Goal: Information Seeking & Learning: Learn about a topic

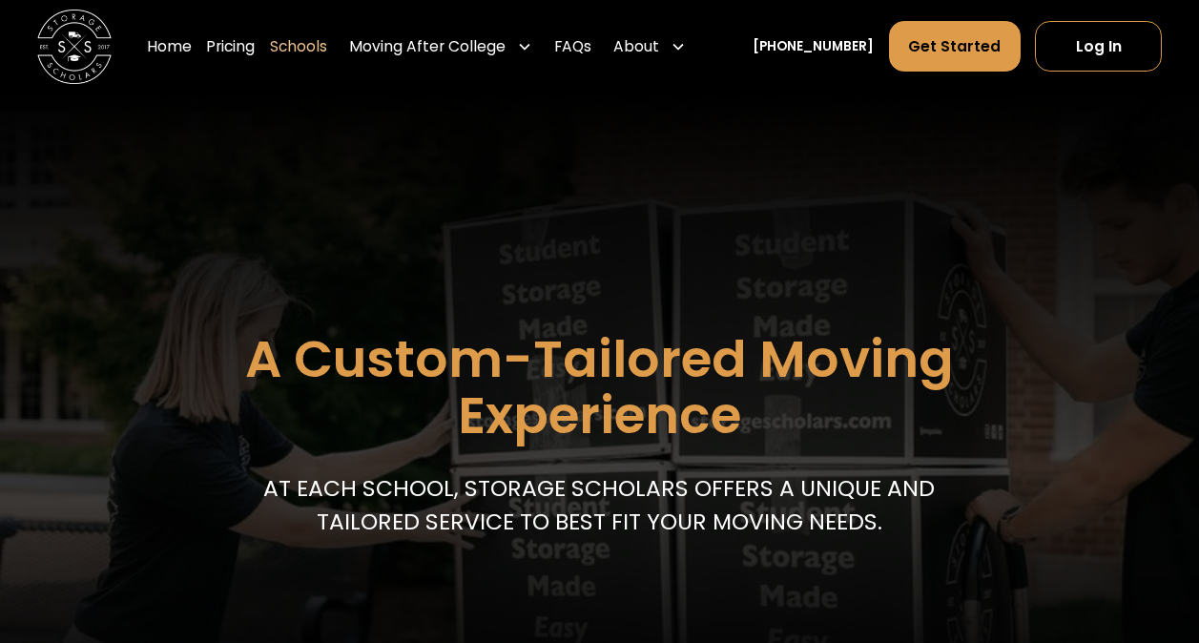
click at [312, 43] on link "Schools" at bounding box center [298, 46] width 57 height 52
click at [192, 47] on link "Home" at bounding box center [169, 46] width 45 height 52
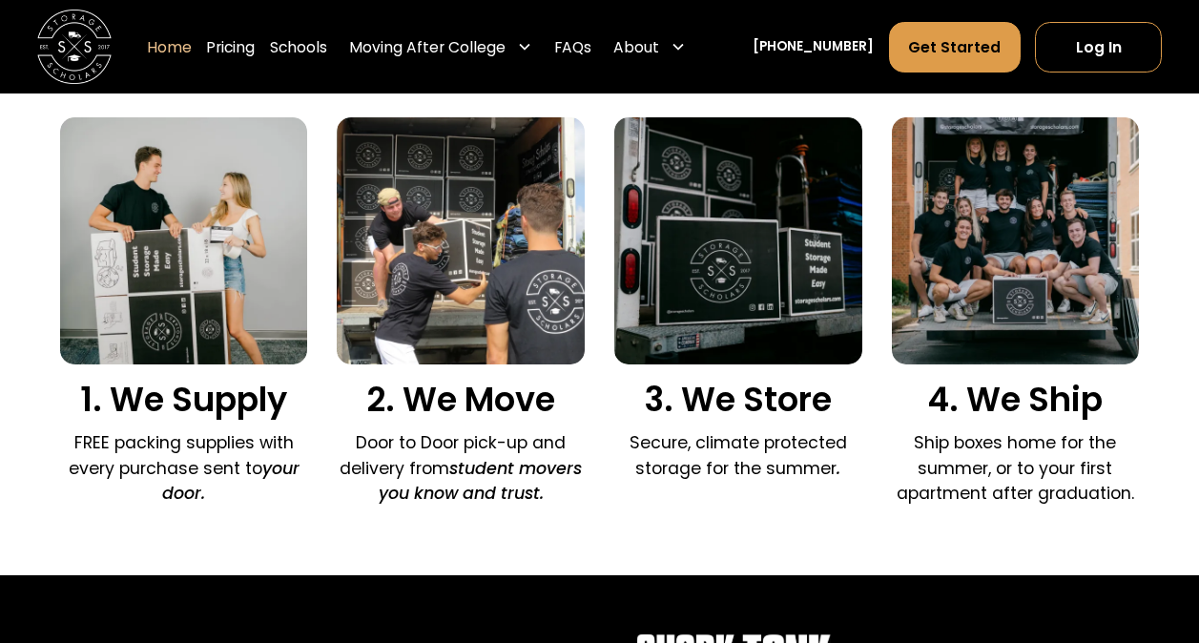
scroll to position [1284, 0]
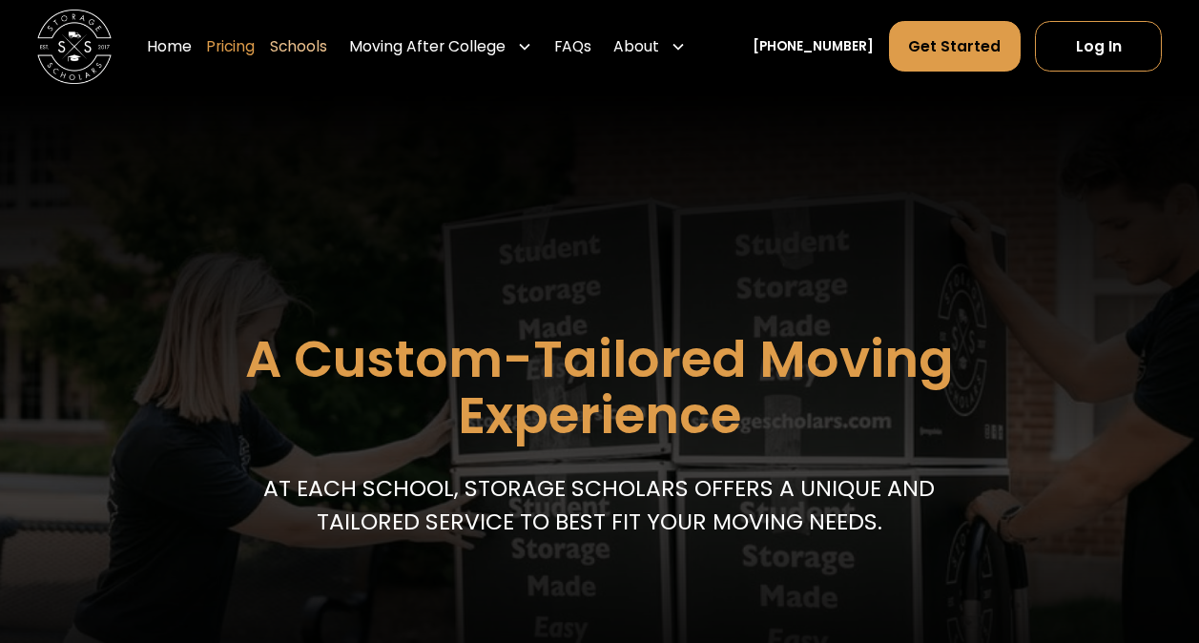
click at [253, 43] on link "Pricing" at bounding box center [230, 46] width 49 height 52
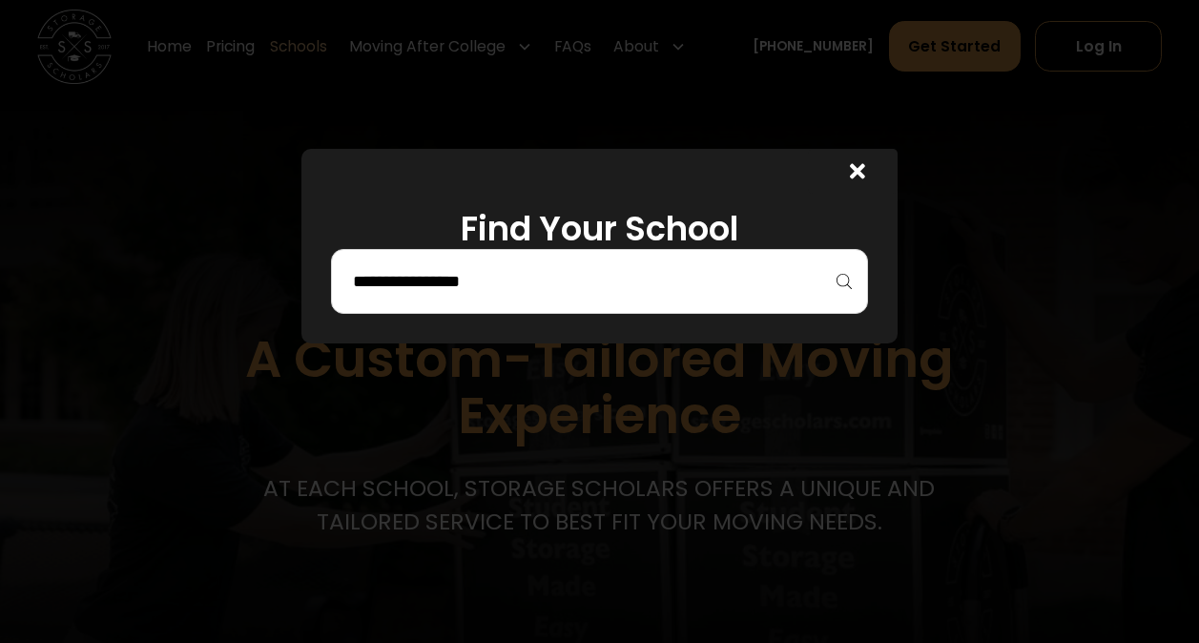
click at [851, 281] on div at bounding box center [599, 281] width 536 height 65
click at [461, 277] on input "search" at bounding box center [599, 281] width 496 height 32
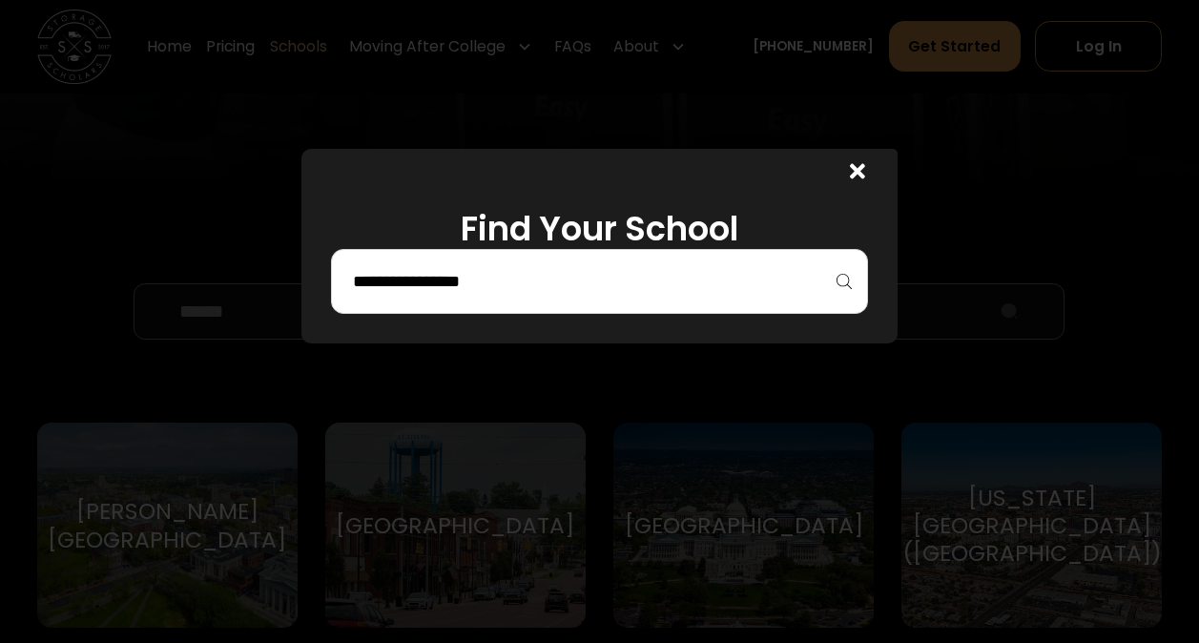
scroll to position [547, 0]
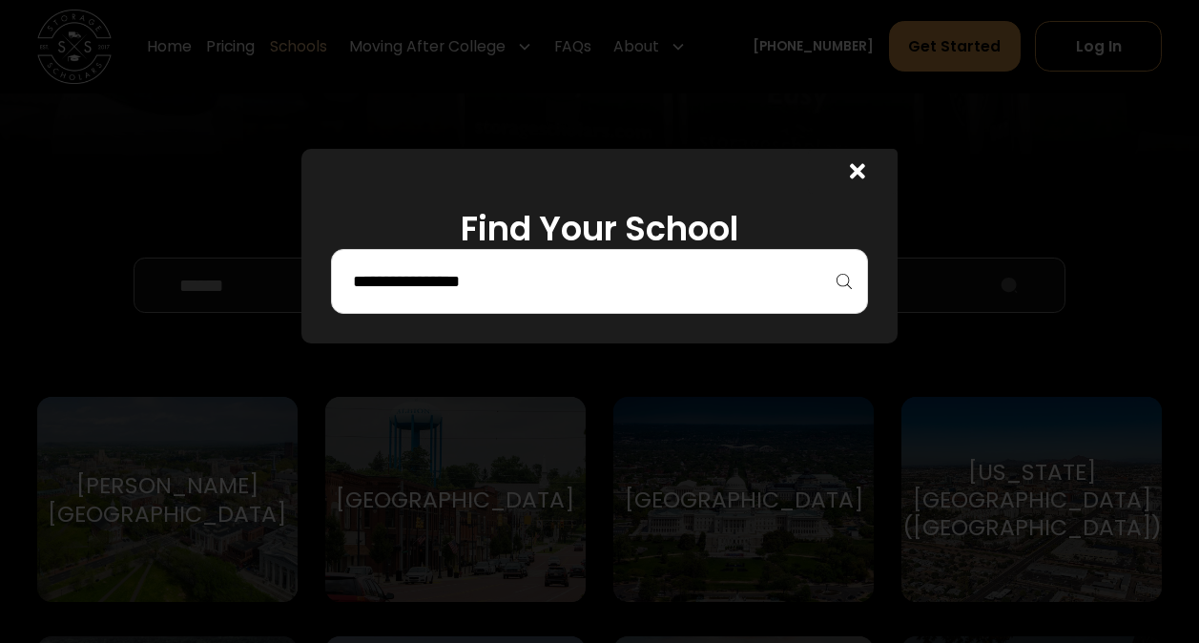
click at [865, 169] on icon at bounding box center [857, 170] width 15 height 15
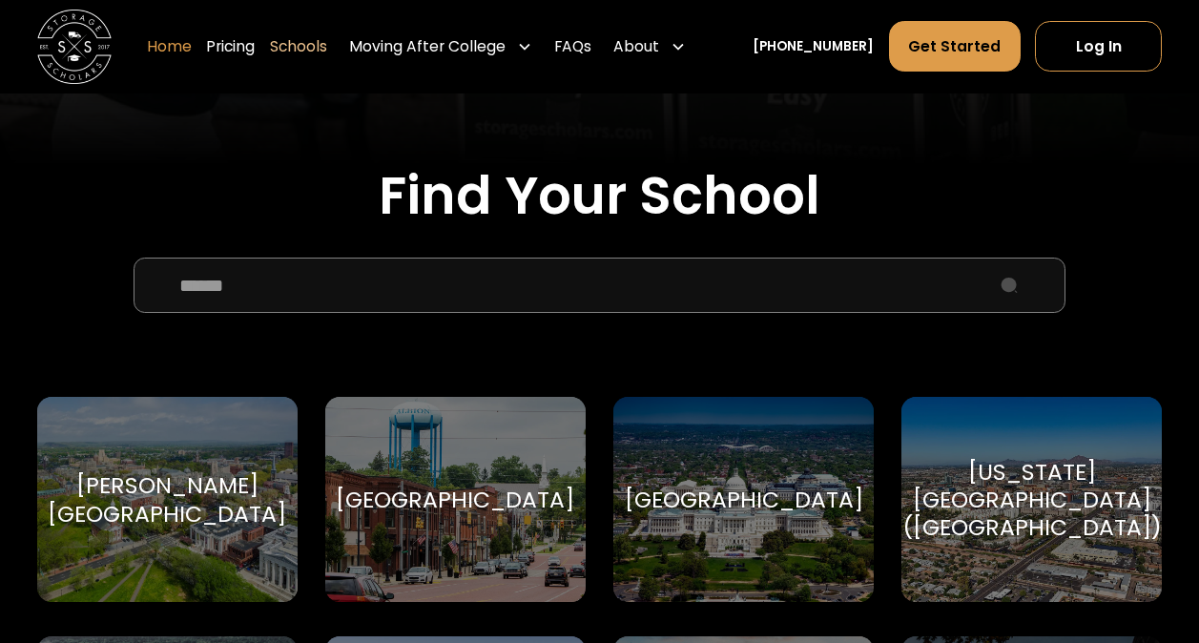
click at [192, 51] on link "Home" at bounding box center [169, 46] width 45 height 52
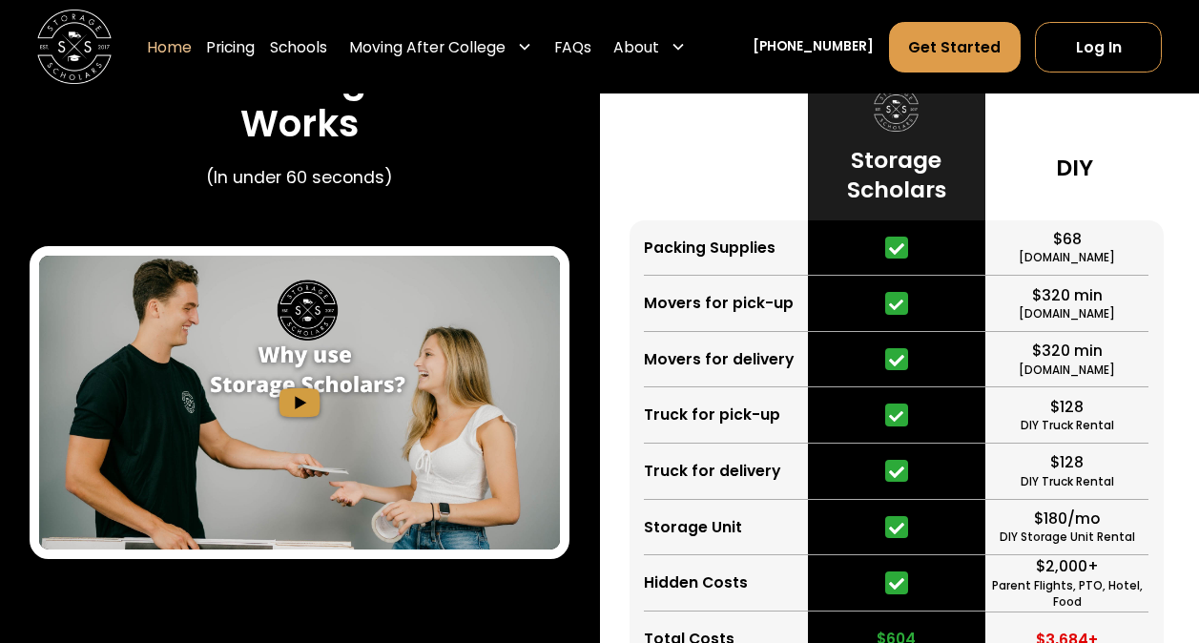
scroll to position [3486, 0]
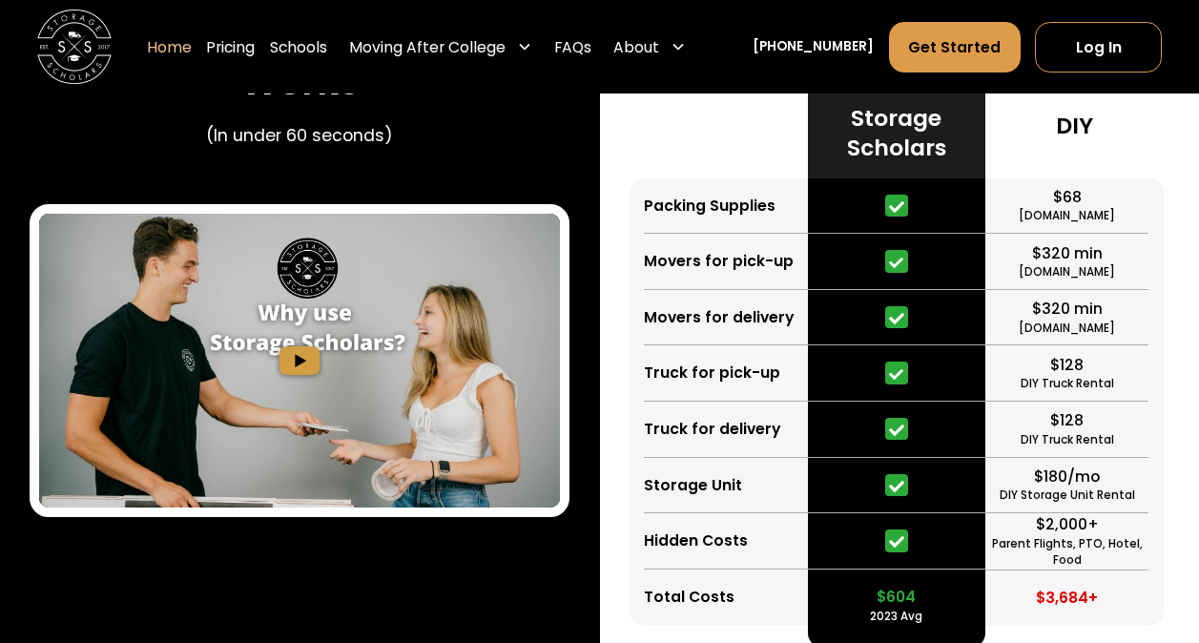
click at [299, 364] on img "open lightbox" at bounding box center [299, 360] width 521 height 293
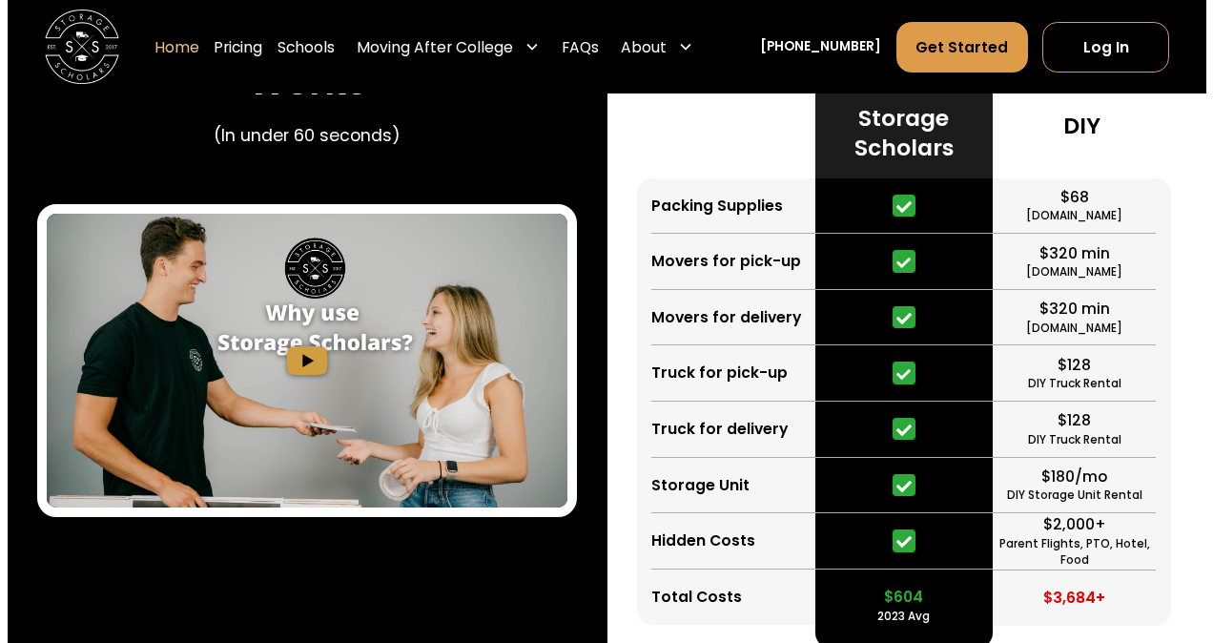
scroll to position [3487, 0]
